Goal: Information Seeking & Learning: Learn about a topic

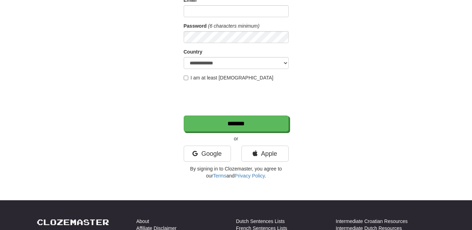
scroll to position [100, 0]
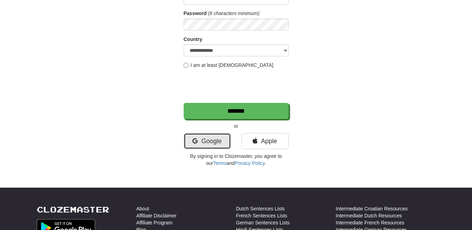
click at [204, 147] on link "Google" at bounding box center [207, 141] width 47 height 16
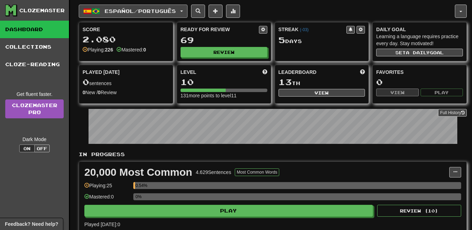
click at [163, 16] on button "Español / Português" at bounding box center [133, 11] width 109 height 13
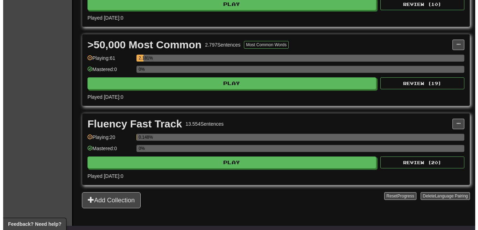
scroll to position [201, 0]
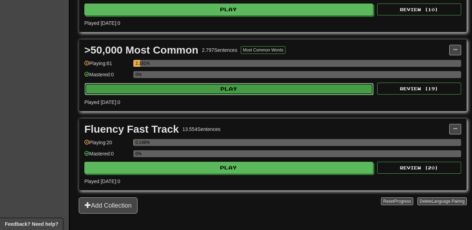
click at [280, 90] on button "Play" at bounding box center [229, 89] width 289 height 12
select select "**"
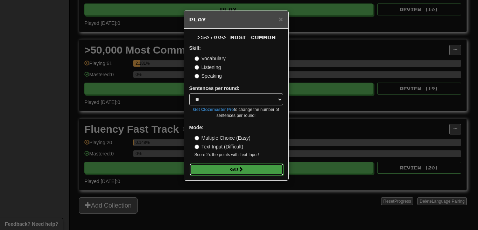
click at [222, 170] on button "Go" at bounding box center [237, 169] width 94 height 12
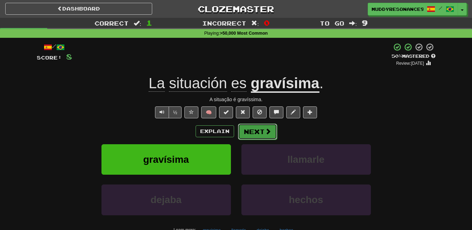
click at [254, 129] on button "Next" at bounding box center [257, 132] width 39 height 16
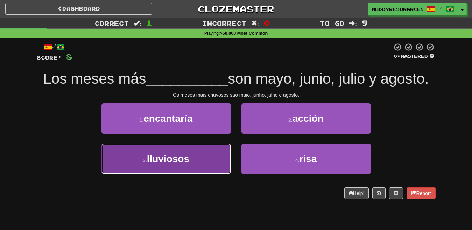
click at [165, 159] on span "lluviosos" at bounding box center [168, 158] width 42 height 11
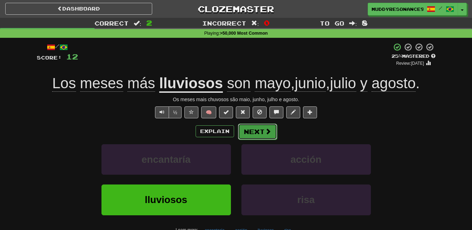
click at [256, 127] on button "Next" at bounding box center [257, 132] width 39 height 16
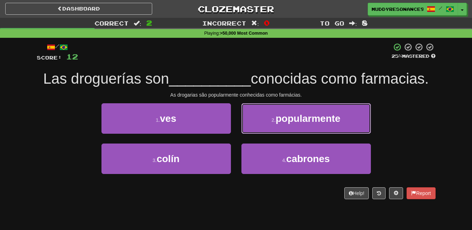
click at [309, 121] on span "popularmente" at bounding box center [308, 118] width 65 height 11
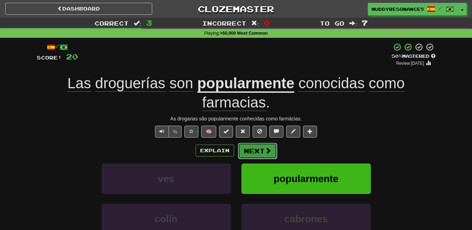
click at [257, 146] on button "Next" at bounding box center [257, 151] width 39 height 16
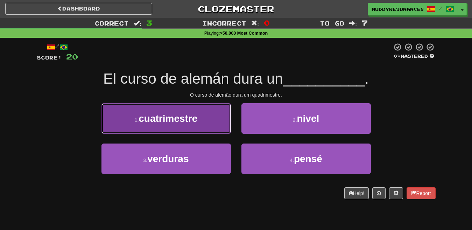
click at [197, 117] on span "cuatrimestre" at bounding box center [168, 118] width 59 height 11
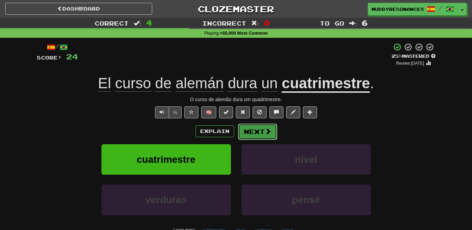
click at [265, 131] on span at bounding box center [268, 131] width 6 height 6
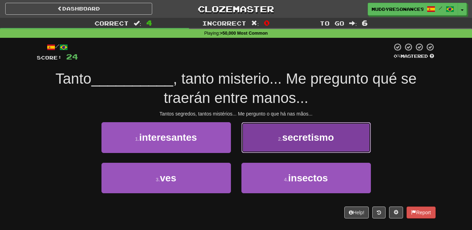
click at [299, 139] on span "secretismo" at bounding box center [308, 137] width 52 height 11
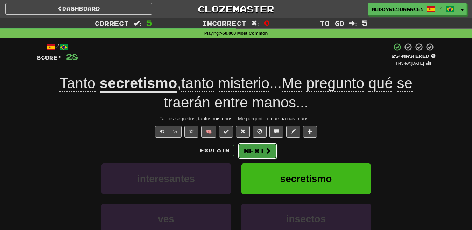
click at [263, 150] on button "Next" at bounding box center [257, 151] width 39 height 16
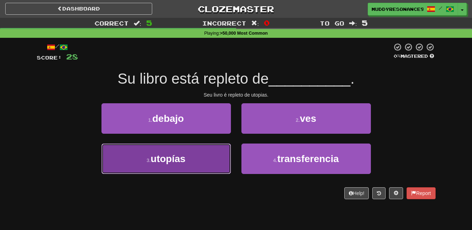
click at [143, 163] on button "3 . utopías" at bounding box center [167, 159] width 130 height 30
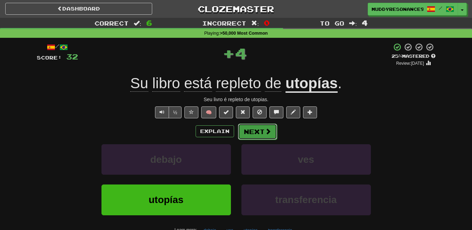
click at [262, 130] on button "Next" at bounding box center [257, 132] width 39 height 16
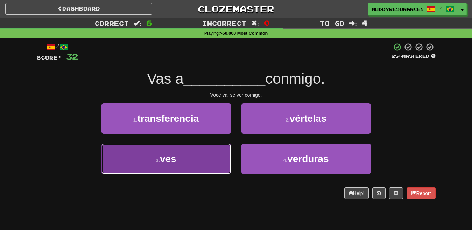
click at [198, 159] on button "3 . ves" at bounding box center [167, 159] width 130 height 30
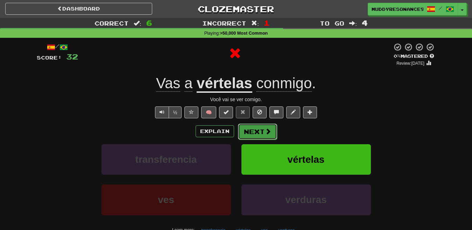
click at [262, 132] on button "Next" at bounding box center [257, 132] width 39 height 16
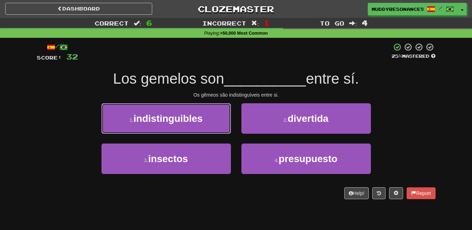
click at [191, 120] on span "indistinguibles" at bounding box center [168, 118] width 69 height 11
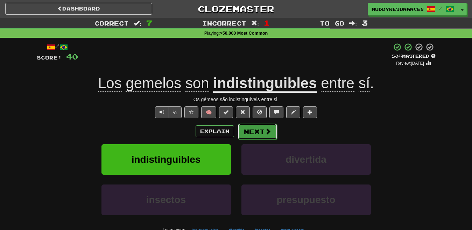
click at [264, 131] on button "Next" at bounding box center [257, 132] width 39 height 16
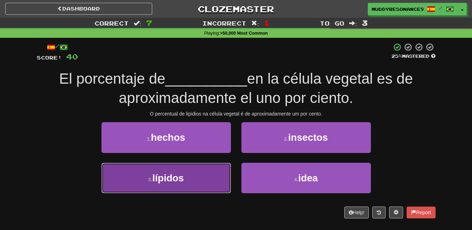
click at [209, 181] on button "3 . lípidos" at bounding box center [167, 178] width 130 height 30
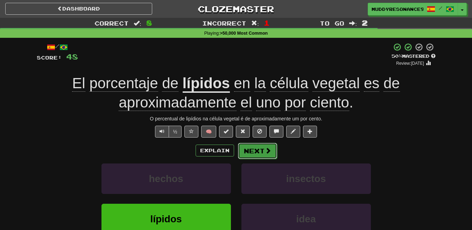
click at [249, 152] on button "Next" at bounding box center [257, 151] width 39 height 16
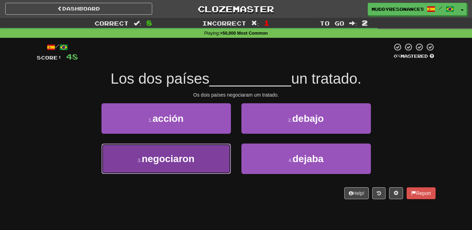
click at [218, 159] on button "3 . negociaron" at bounding box center [167, 159] width 130 height 30
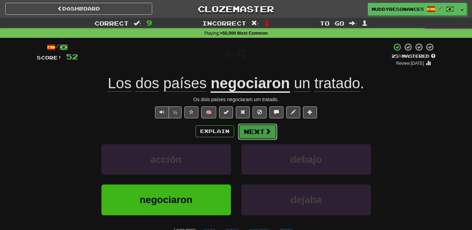
click at [259, 132] on button "Next" at bounding box center [257, 132] width 39 height 16
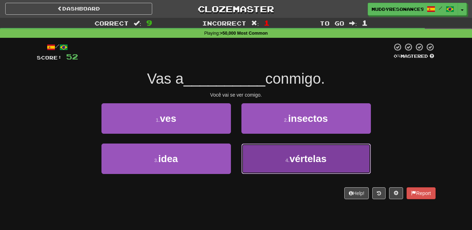
click at [304, 150] on button "4 . vértelas" at bounding box center [307, 159] width 130 height 30
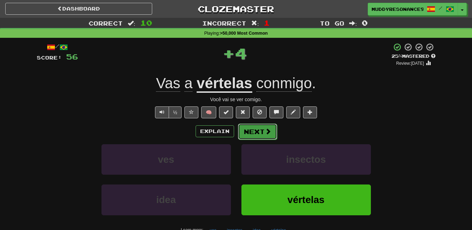
click at [267, 131] on span at bounding box center [268, 131] width 6 height 6
